Goal: Check status: Check status

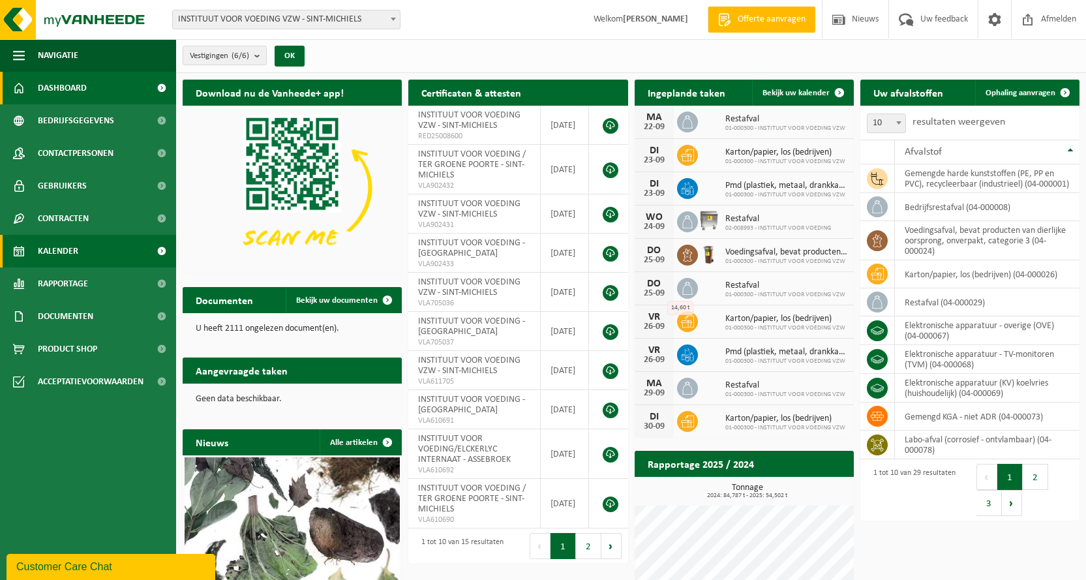
click at [72, 246] on span "Kalender" at bounding box center [58, 251] width 40 height 33
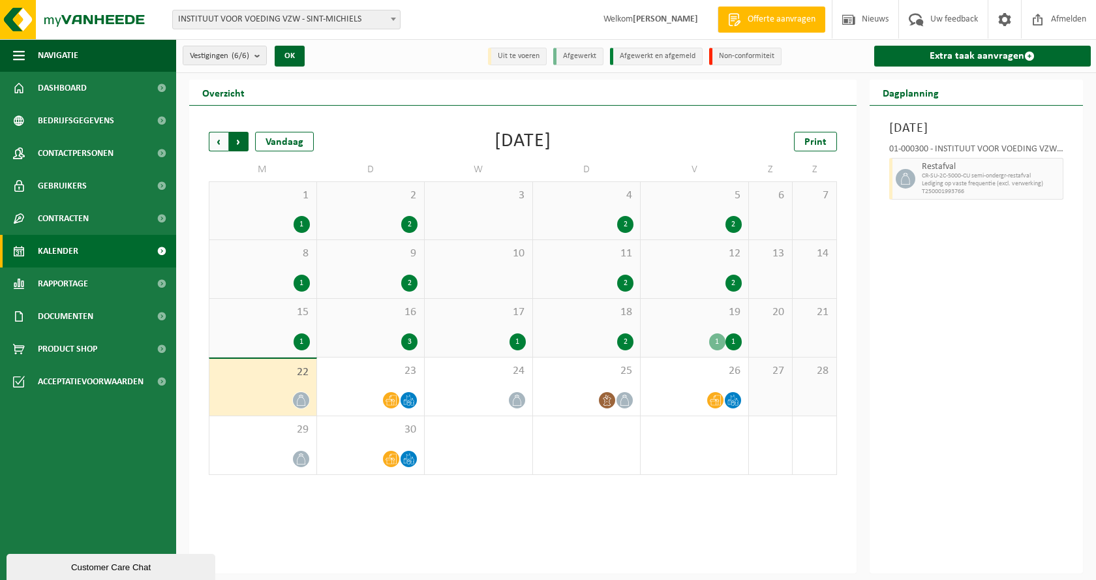
click at [224, 138] on span "Vorige" at bounding box center [219, 142] width 20 height 20
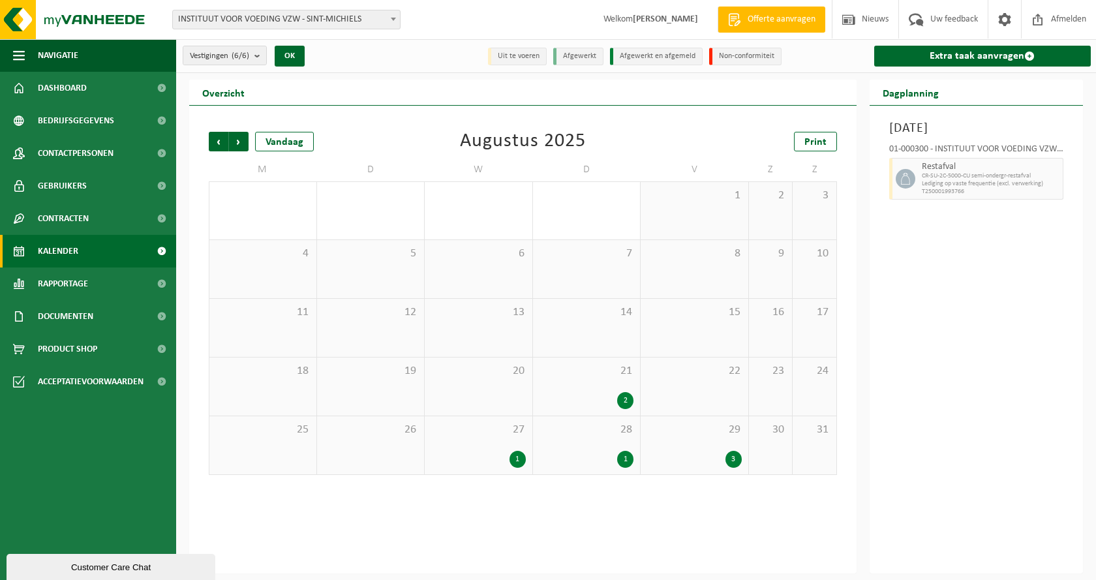
click at [623, 373] on span "21" at bounding box center [586, 371] width 95 height 14
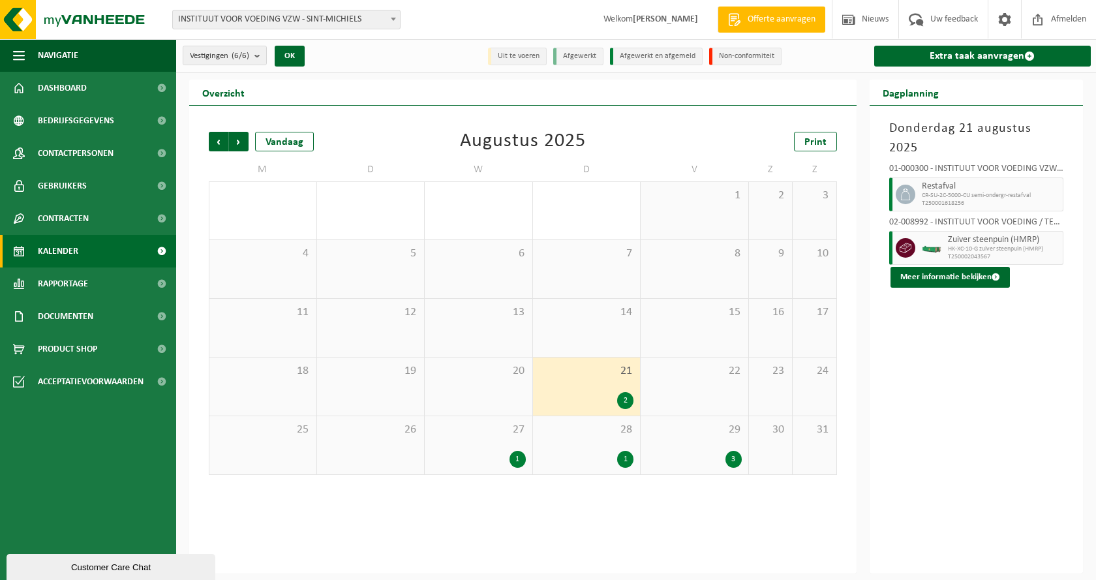
click at [479, 445] on div "27 1" at bounding box center [479, 445] width 108 height 58
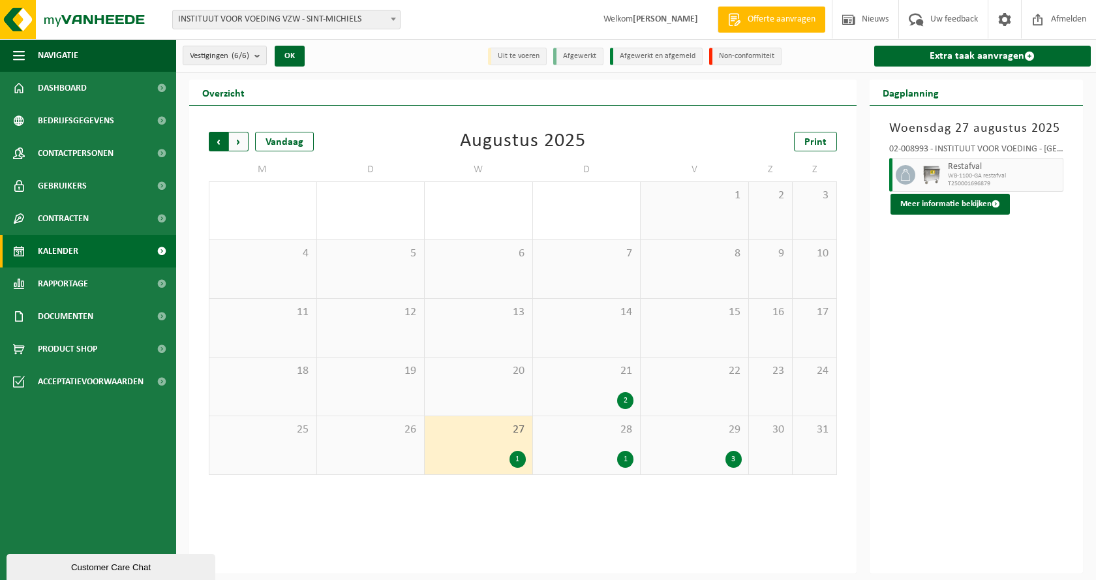
click at [241, 139] on span "Volgende" at bounding box center [239, 142] width 20 height 20
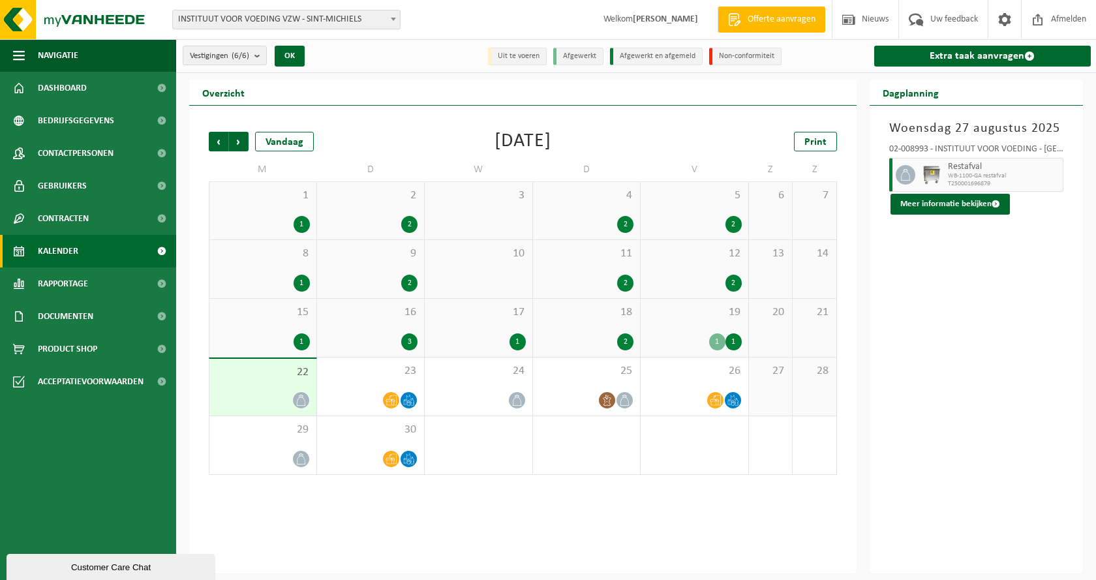
click at [398, 213] on div "2 2" at bounding box center [371, 210] width 108 height 57
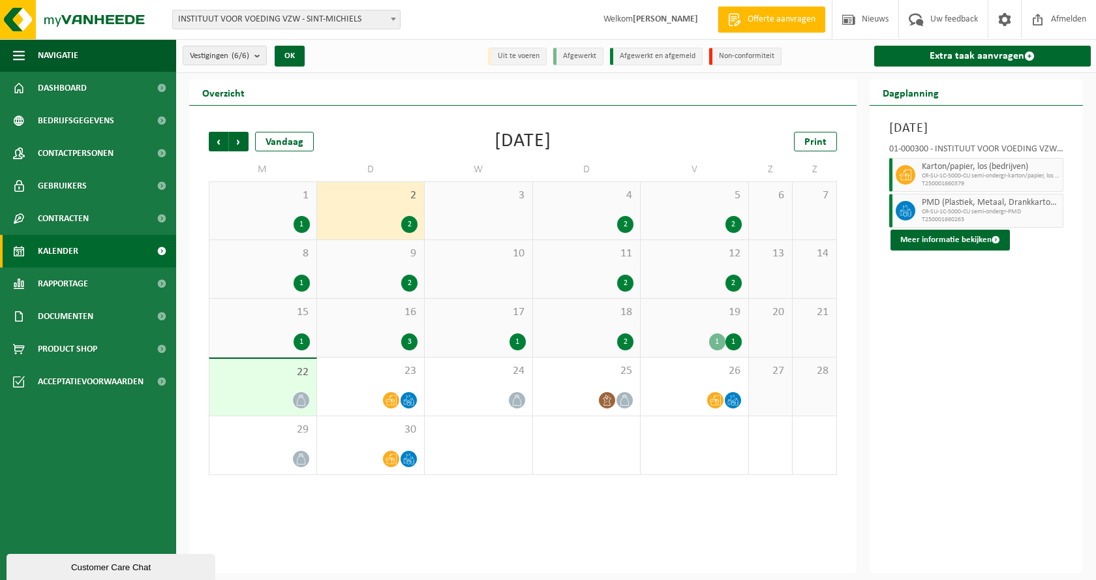
click at [279, 375] on span "22" at bounding box center [263, 372] width 94 height 14
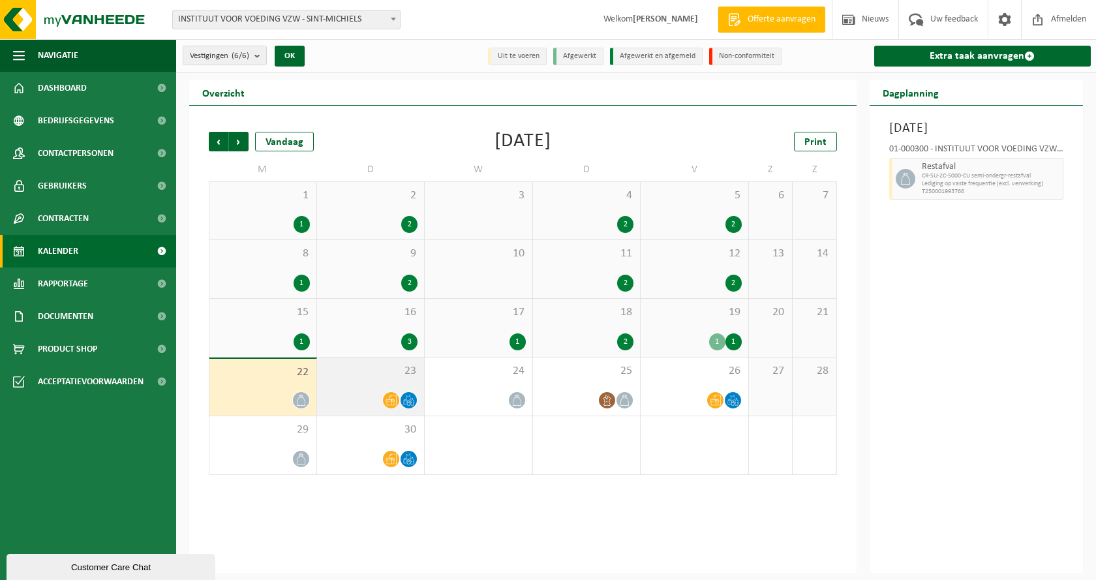
click at [356, 371] on span "23" at bounding box center [371, 371] width 95 height 14
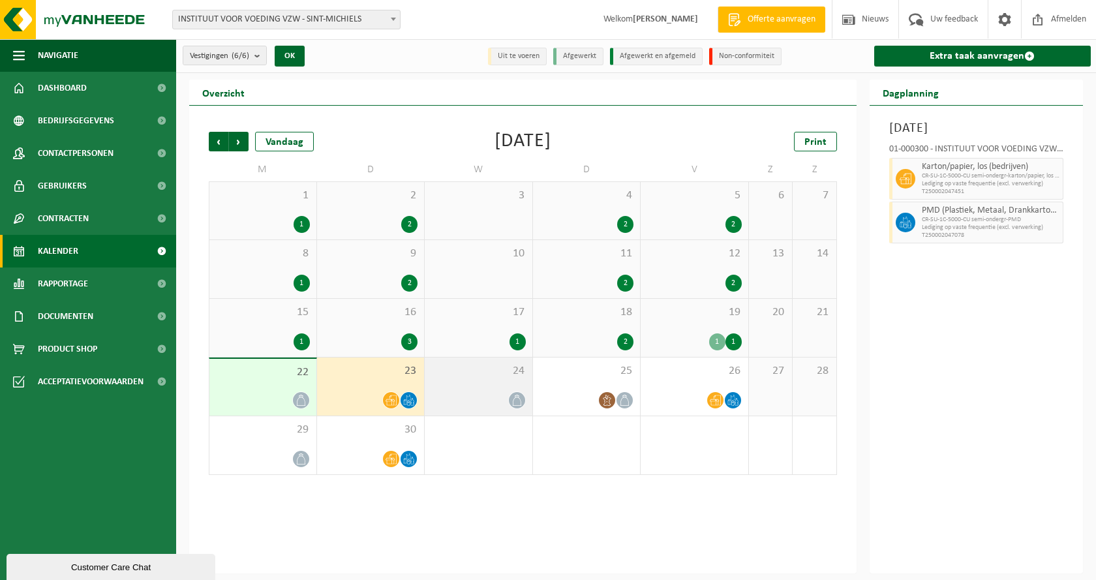
click at [463, 373] on span "24" at bounding box center [478, 371] width 95 height 14
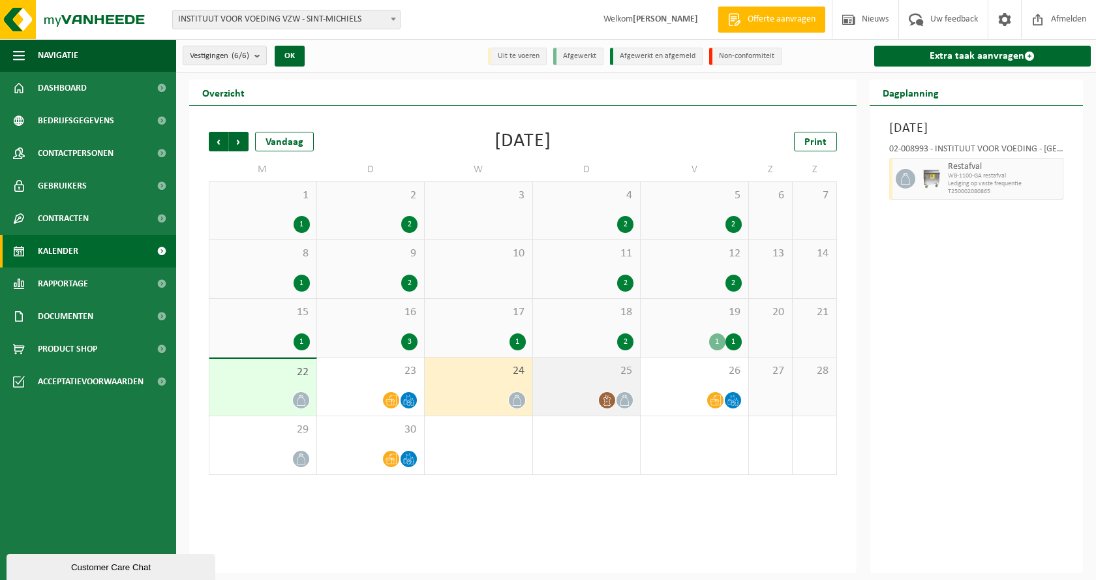
click at [596, 375] on span "25" at bounding box center [586, 371] width 95 height 14
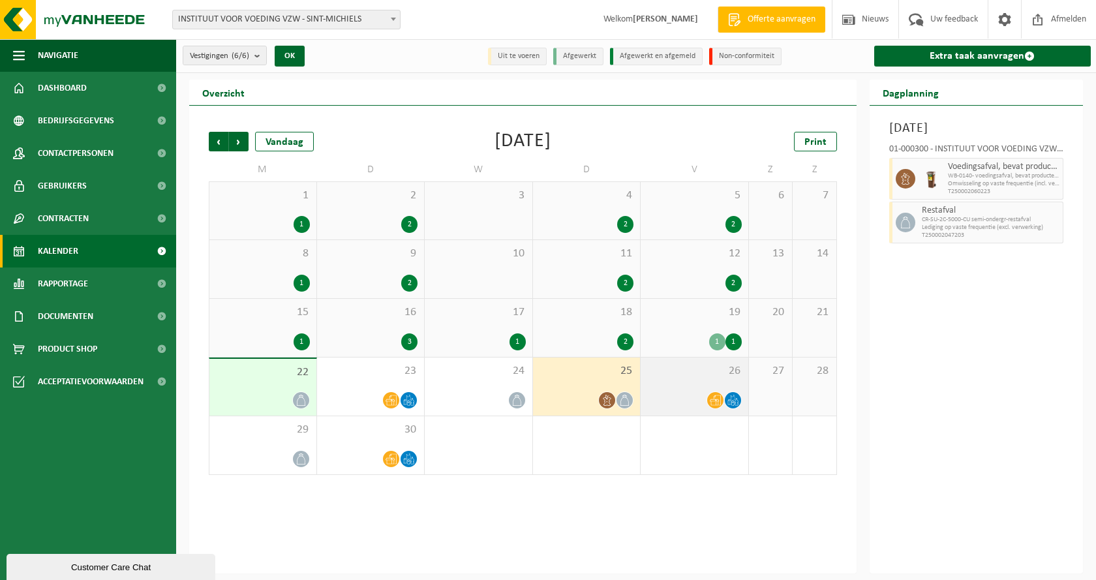
click at [731, 382] on div "26" at bounding box center [695, 386] width 108 height 58
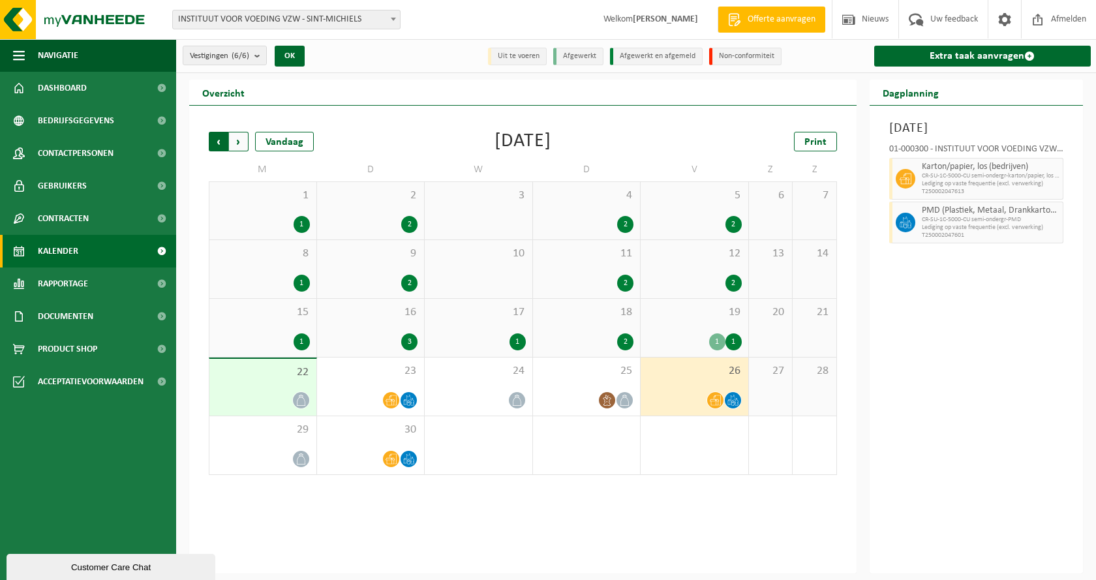
click at [241, 144] on span "Volgende" at bounding box center [239, 142] width 20 height 20
